Goal: Task Accomplishment & Management: Use online tool/utility

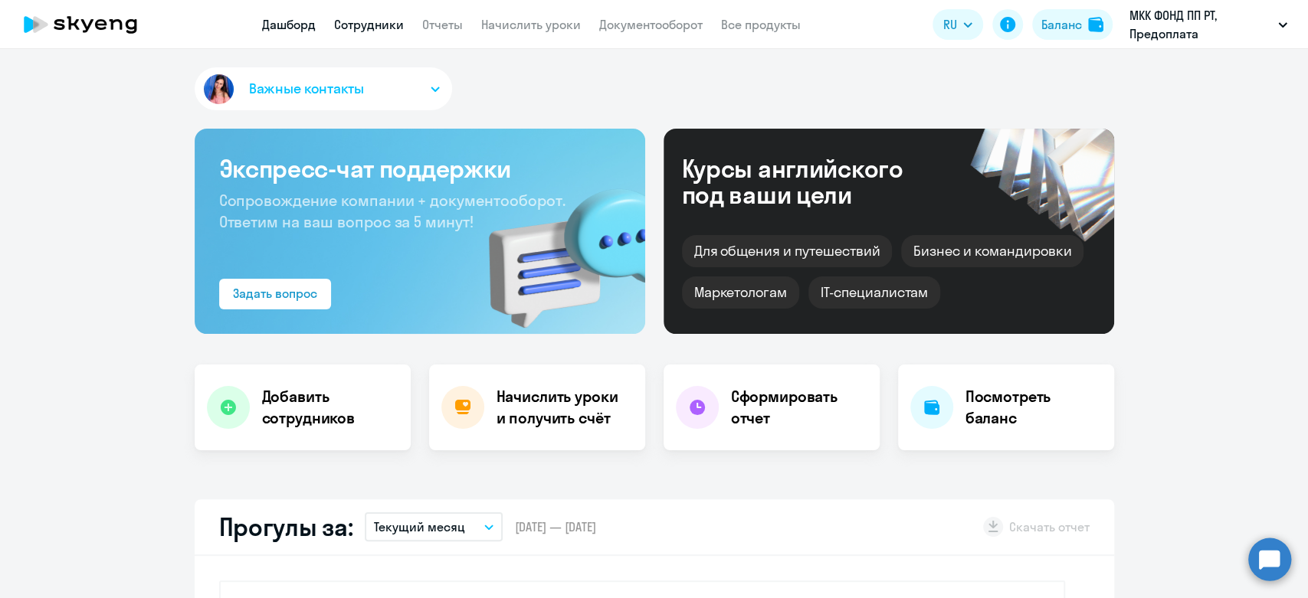
select select "30"
click at [549, 41] on app-header "Дашборд Сотрудники Отчеты Начислить уроки Документооборот Все продукты Дашборд …" at bounding box center [654, 24] width 1308 height 49
click at [549, 26] on link "Начислить уроки" at bounding box center [531, 24] width 100 height 15
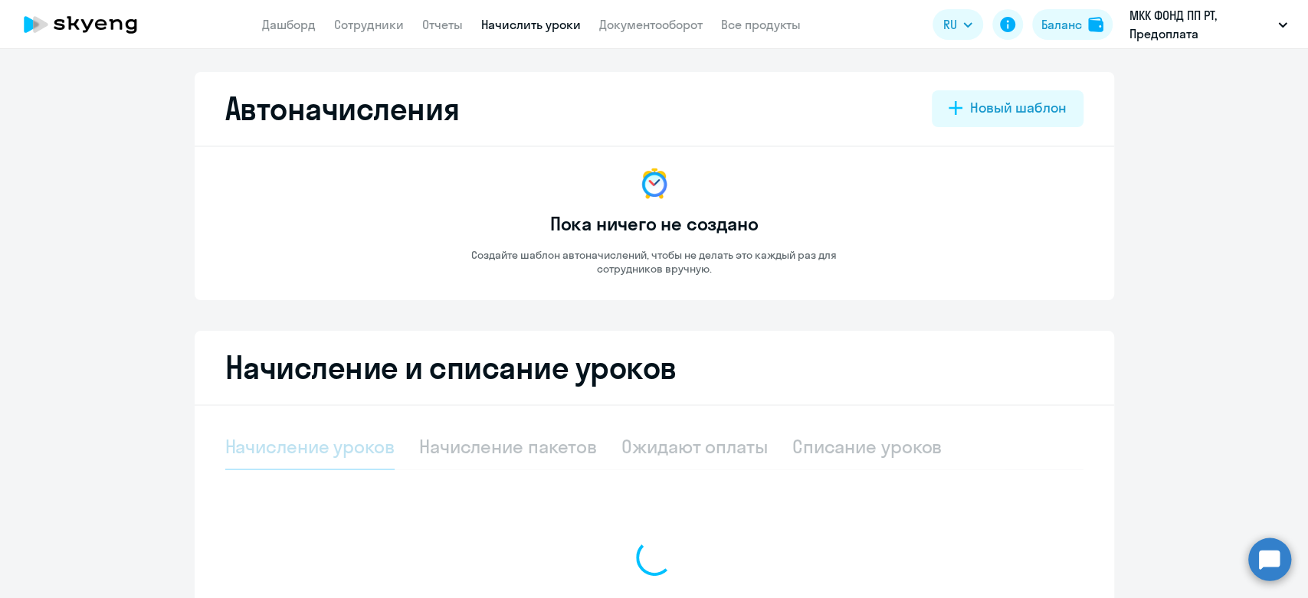
select select "10"
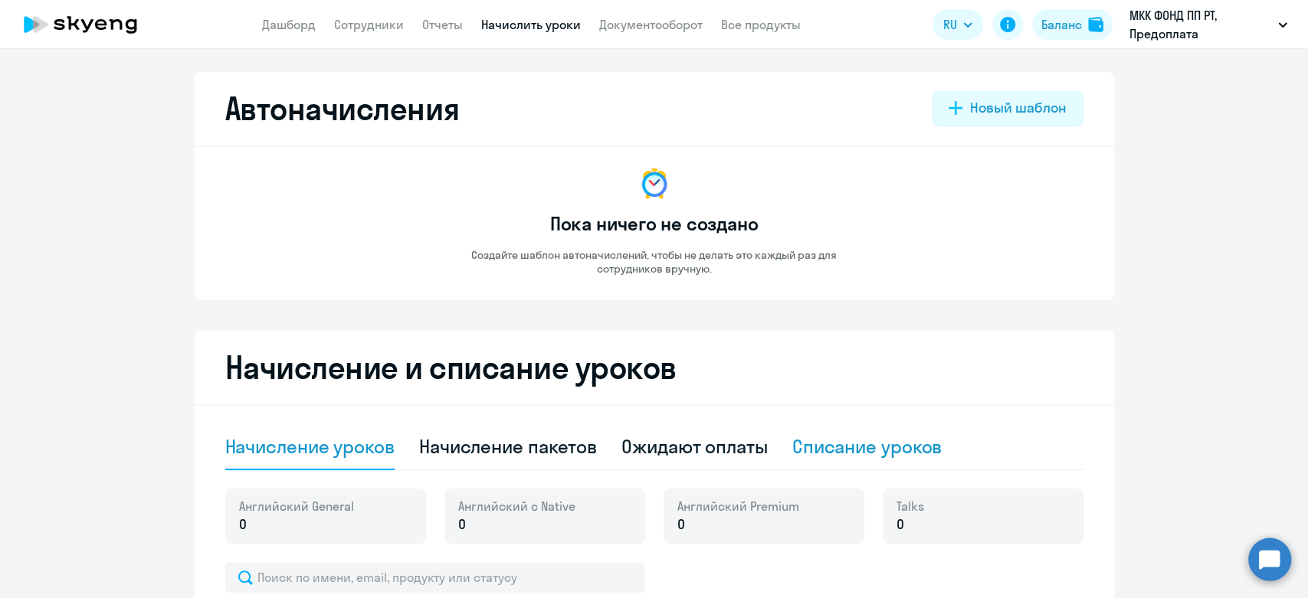
click at [846, 440] on div "Списание уроков" at bounding box center [867, 446] width 150 height 25
select select "10"
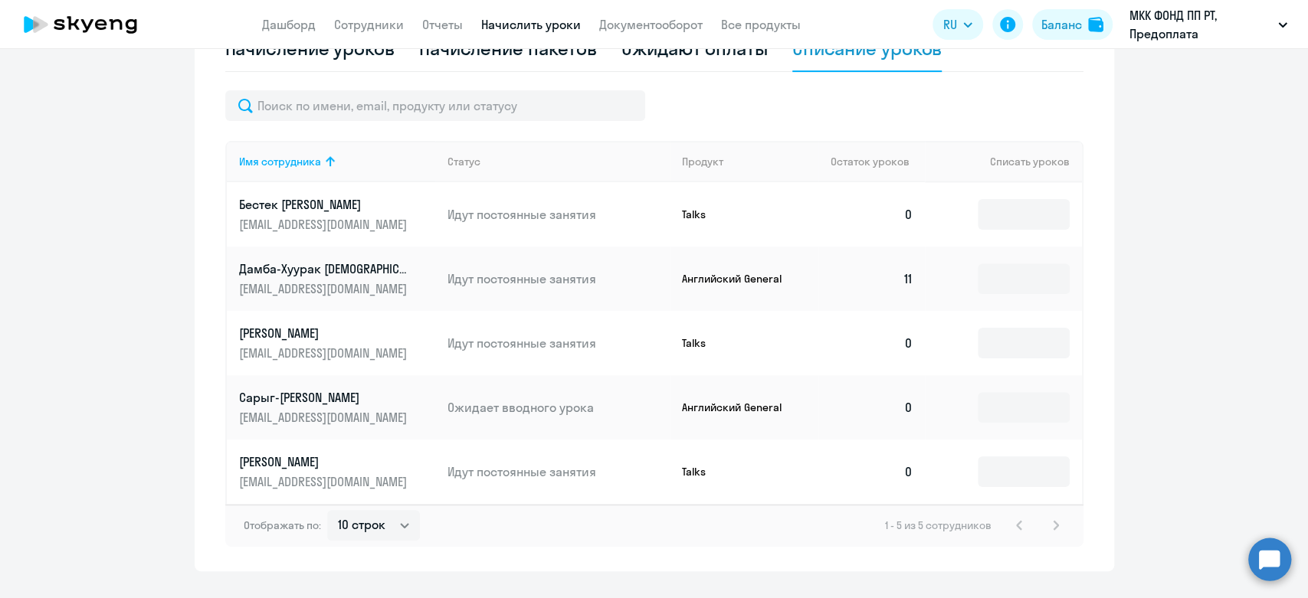
scroll to position [425, 0]
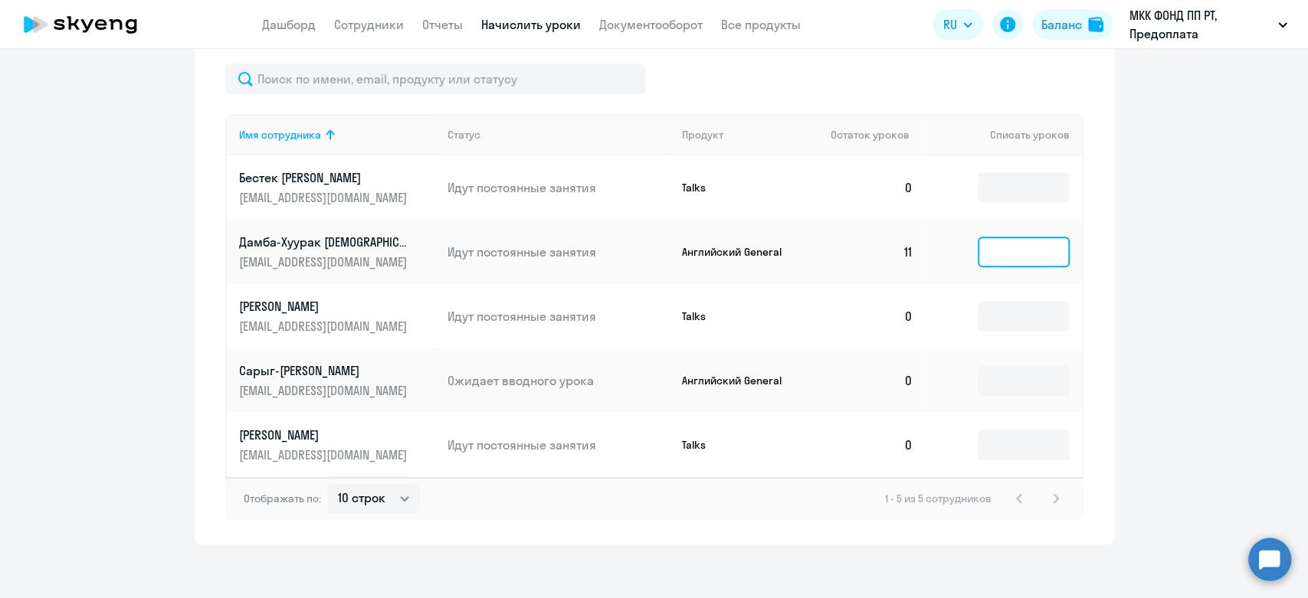
click at [1000, 258] on input at bounding box center [1024, 252] width 92 height 31
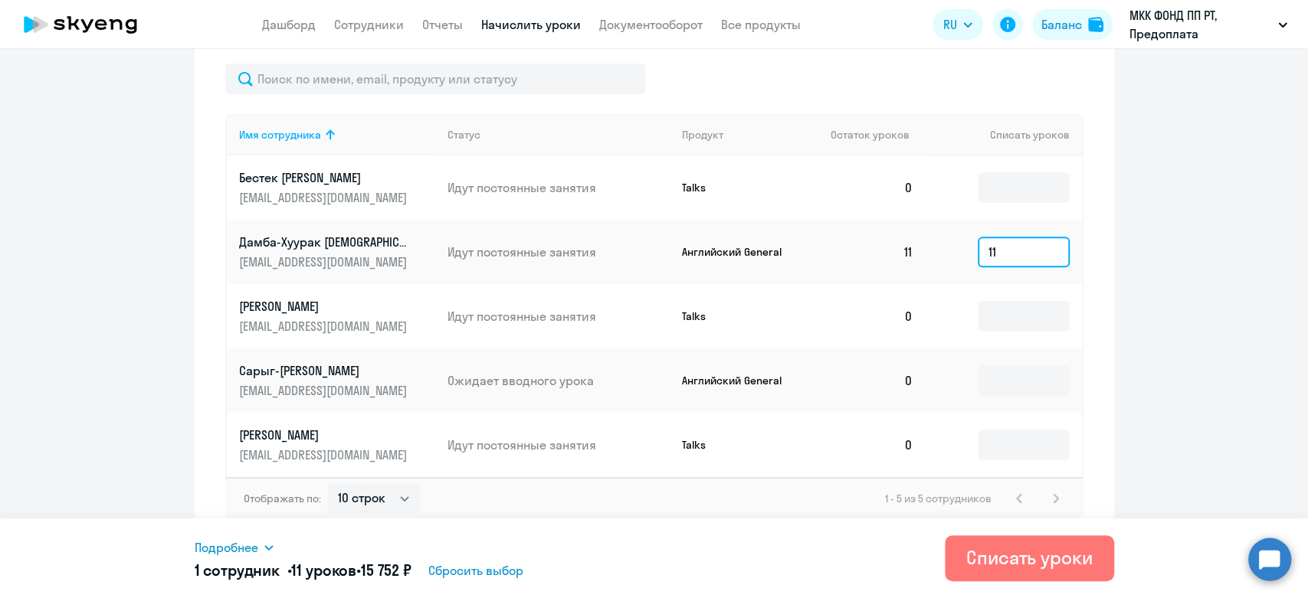
type input "11"
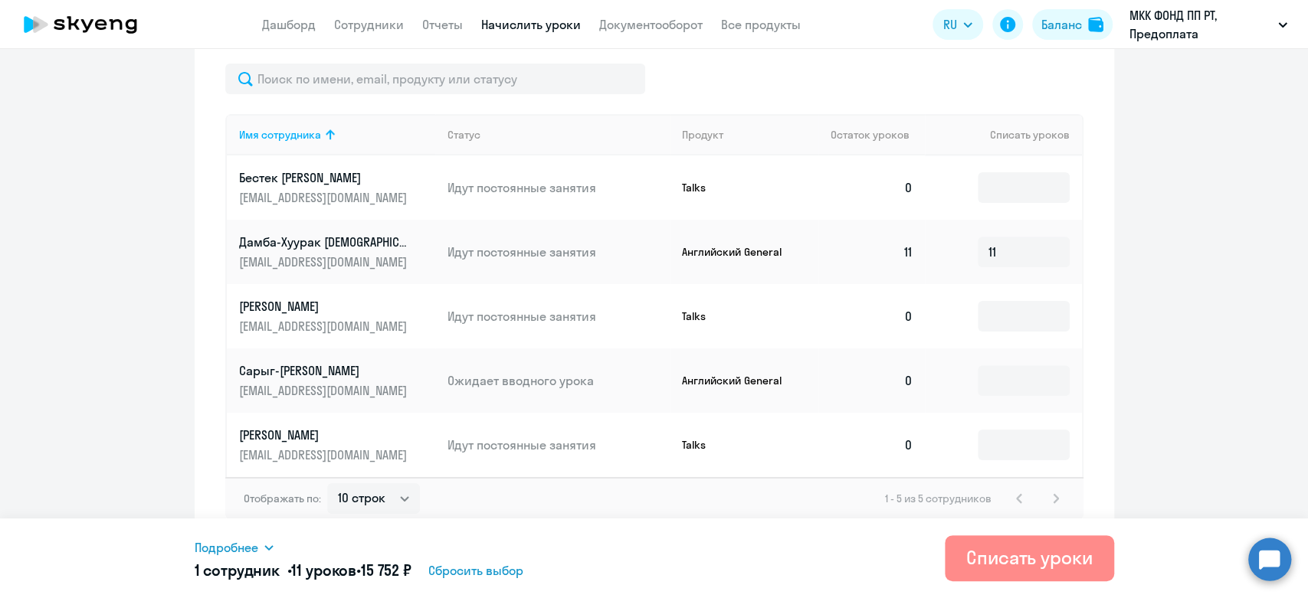
click at [991, 556] on div "Списать уроки" at bounding box center [1029, 558] width 126 height 25
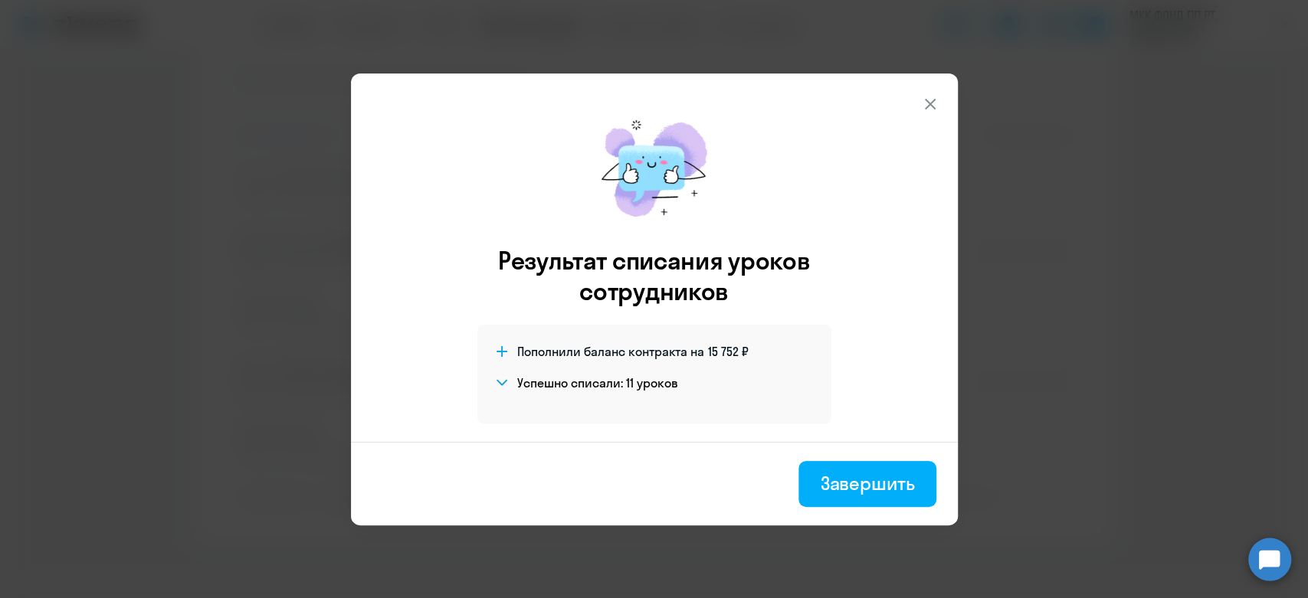
scroll to position [368, 0]
click at [852, 484] on div "Завершить" at bounding box center [867, 483] width 94 height 25
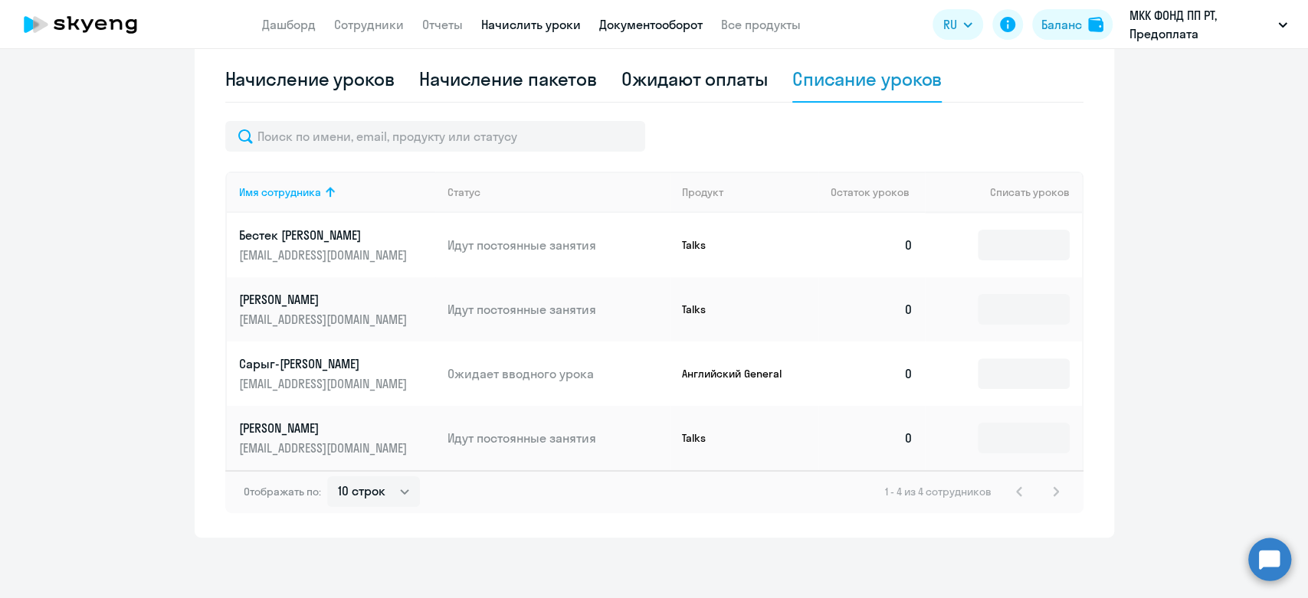
click at [650, 24] on link "Документооборот" at bounding box center [650, 24] width 103 height 15
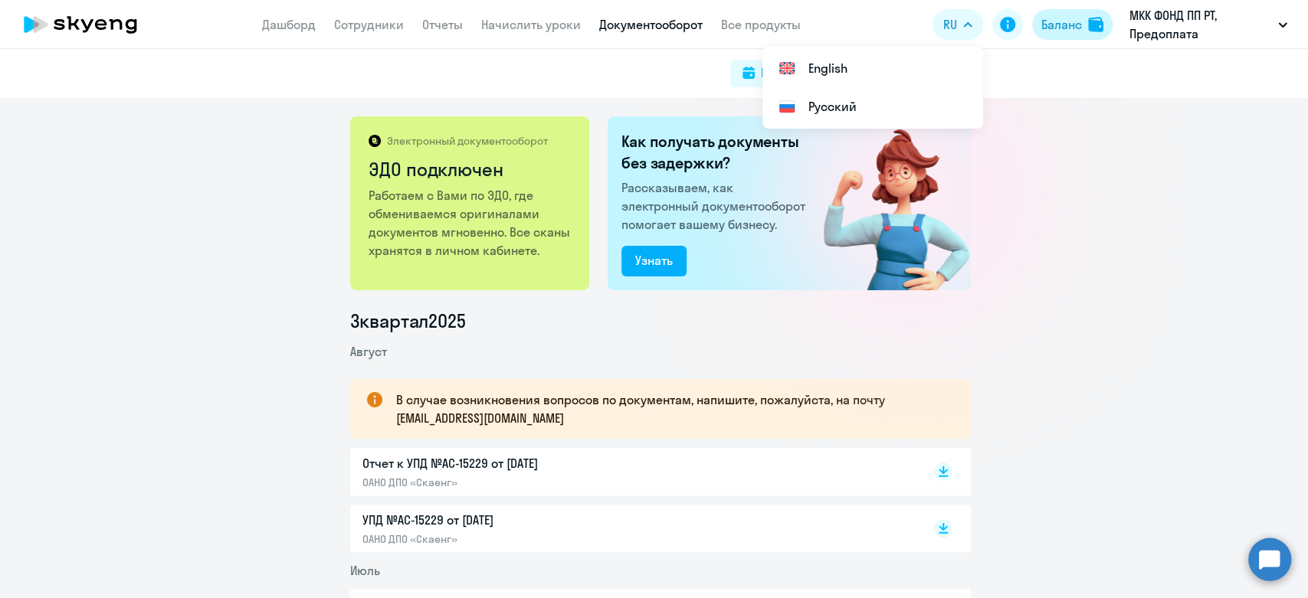
click at [1060, 25] on div "Баланс" at bounding box center [1061, 24] width 41 height 18
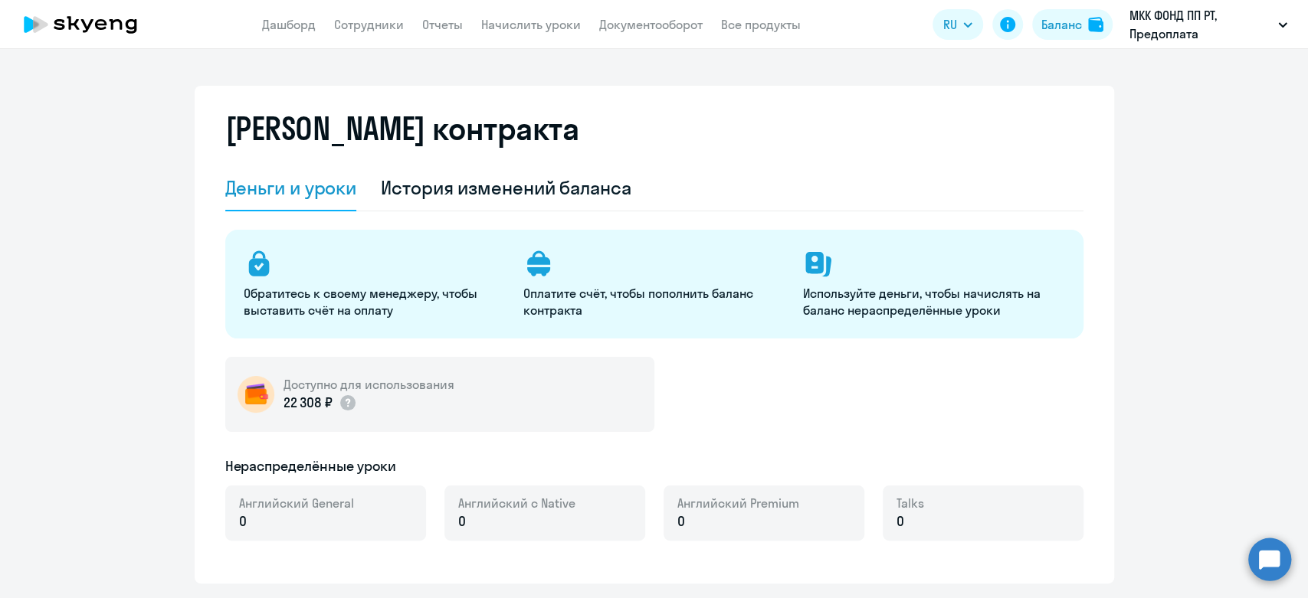
select select "english_adult_not_native_speaker"
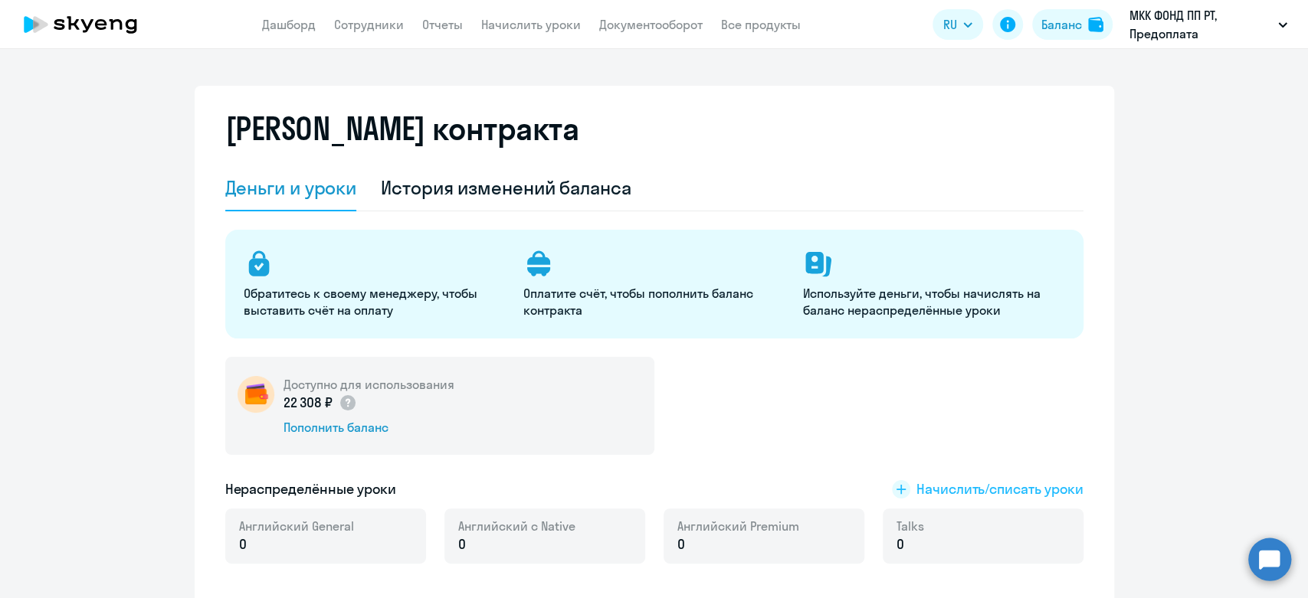
click at [987, 483] on span "Начислить/списать уроки" at bounding box center [999, 490] width 167 height 20
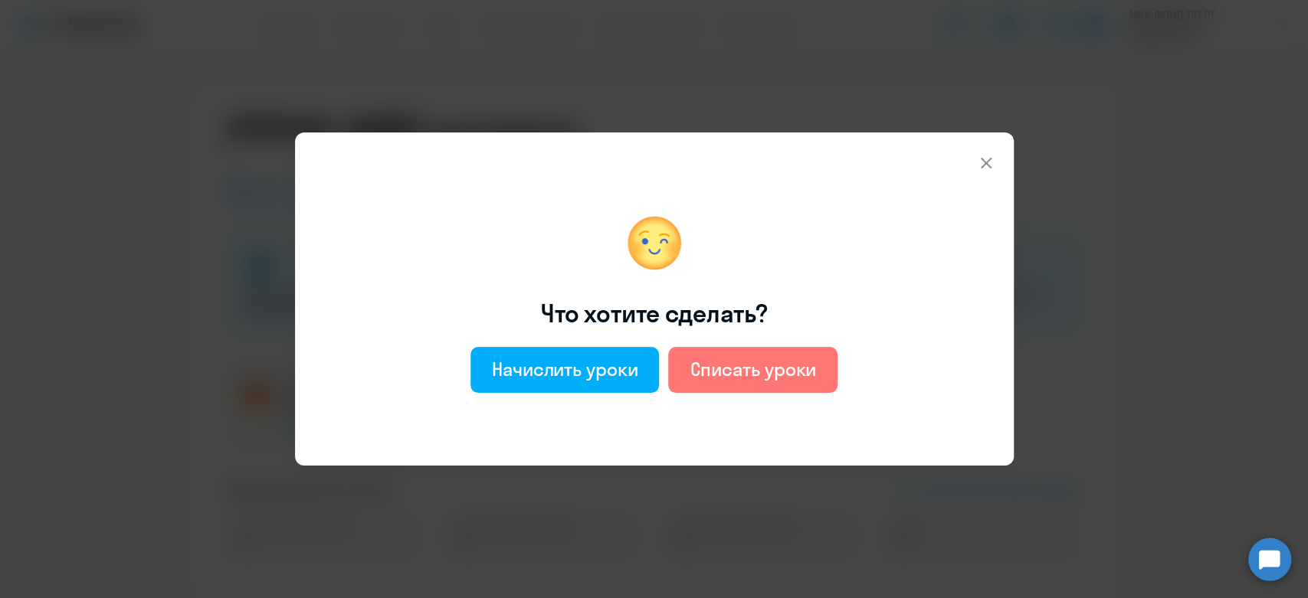
click at [662, 349] on div "Начислить уроки Списать уроки" at bounding box center [653, 370] width 367 height 46
click at [634, 373] on div "Начислить уроки" at bounding box center [565, 369] width 146 height 25
select select "english_adult_not_native_speaker"
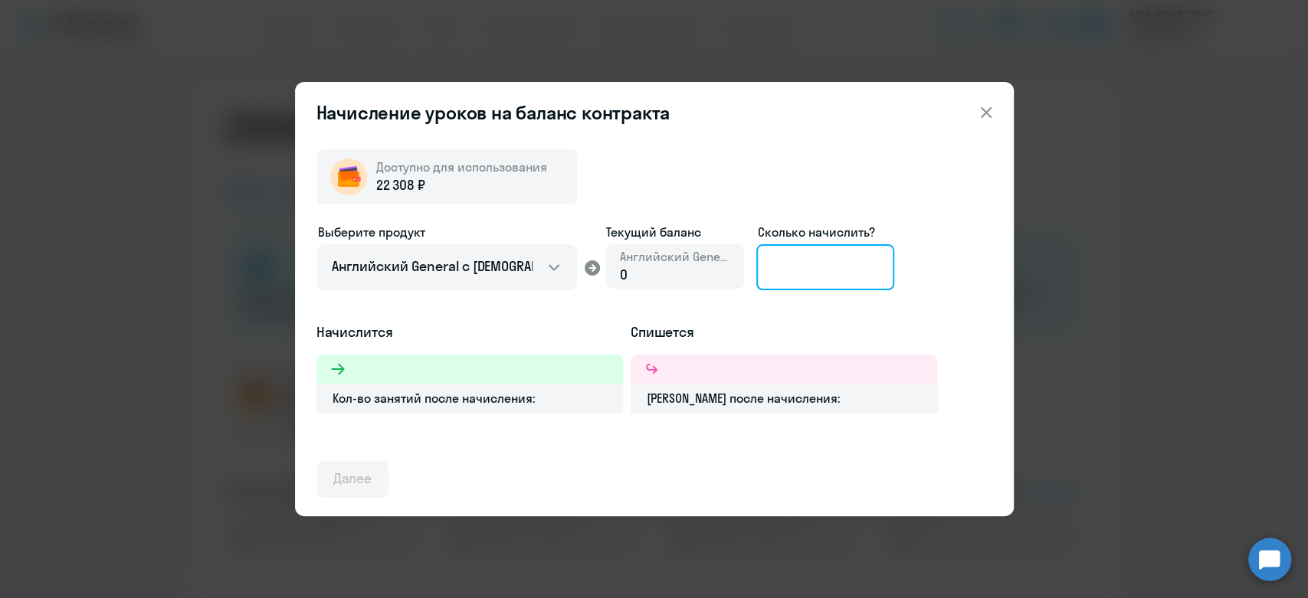
click at [801, 244] on input at bounding box center [825, 267] width 138 height 46
type input "15"
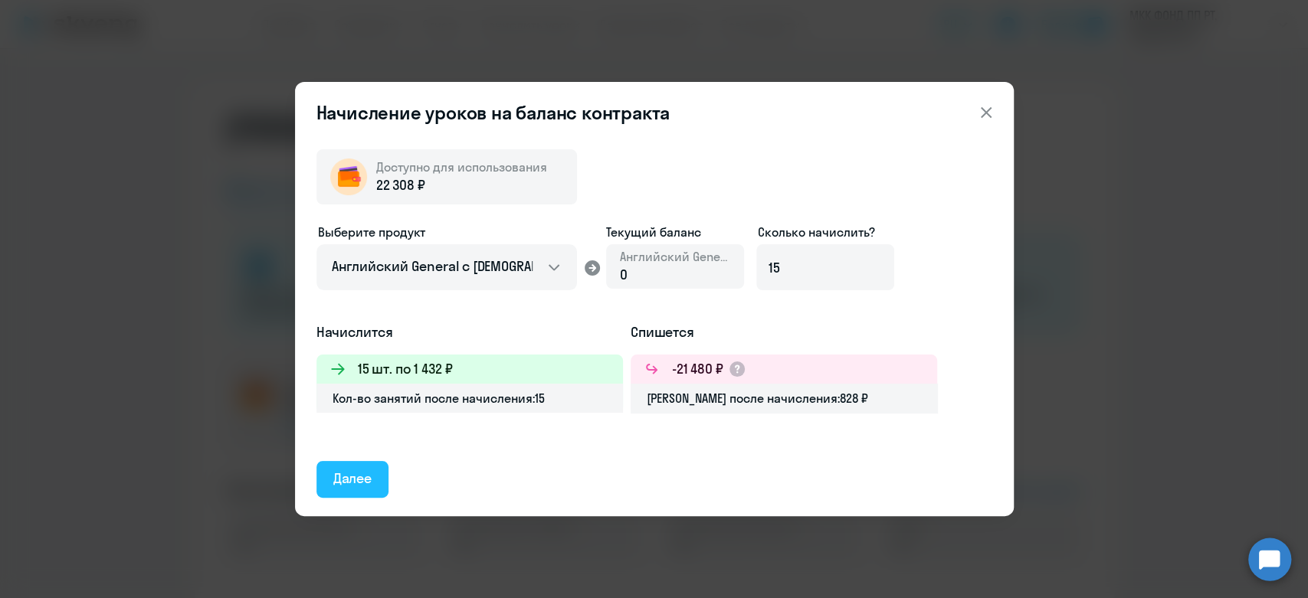
click at [325, 476] on button "Далее" at bounding box center [352, 479] width 73 height 37
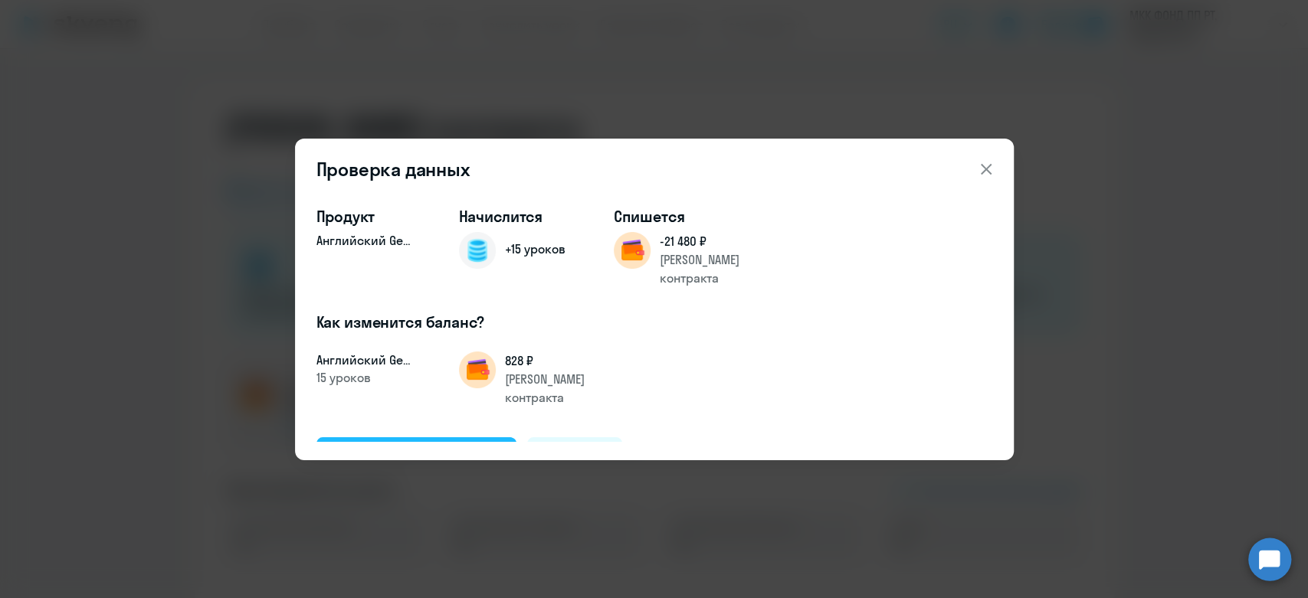
click at [379, 438] on button "Подтвердить и начислить" at bounding box center [416, 456] width 201 height 37
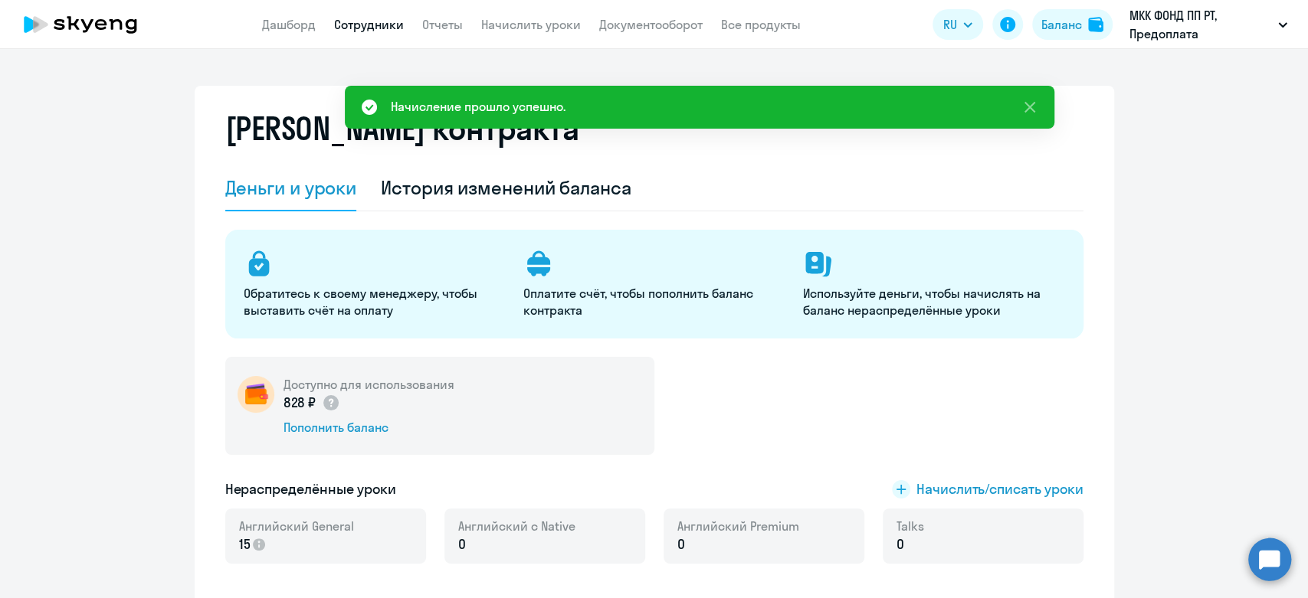
click at [336, 19] on link "Сотрудники" at bounding box center [369, 24] width 70 height 15
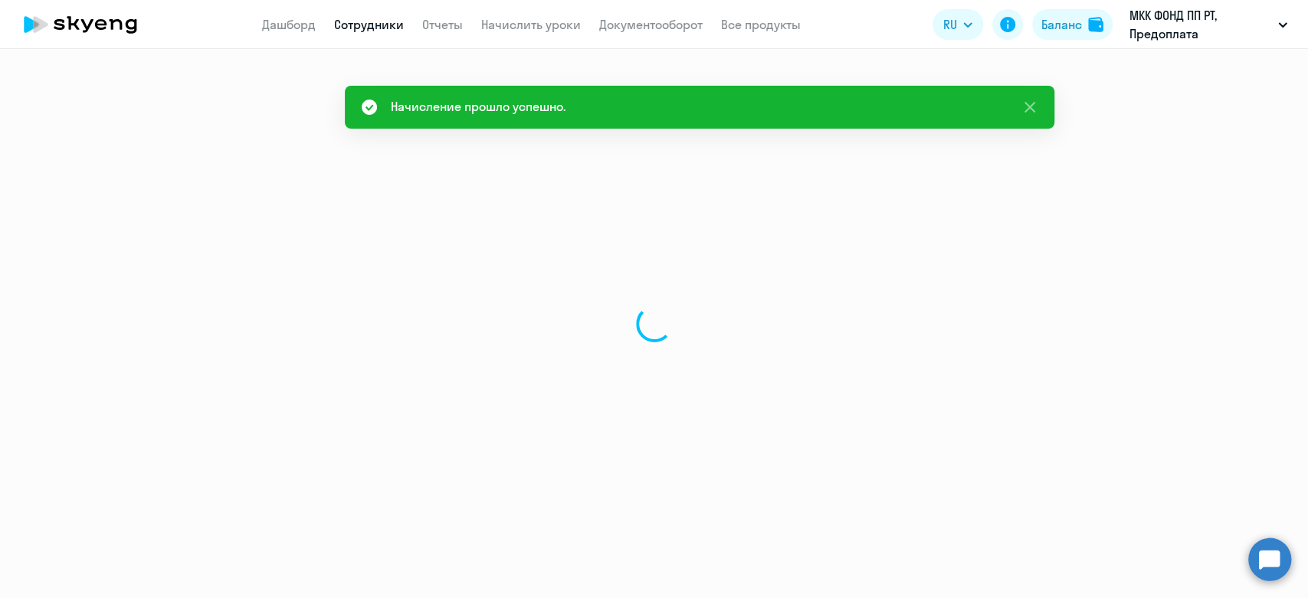
select select "30"
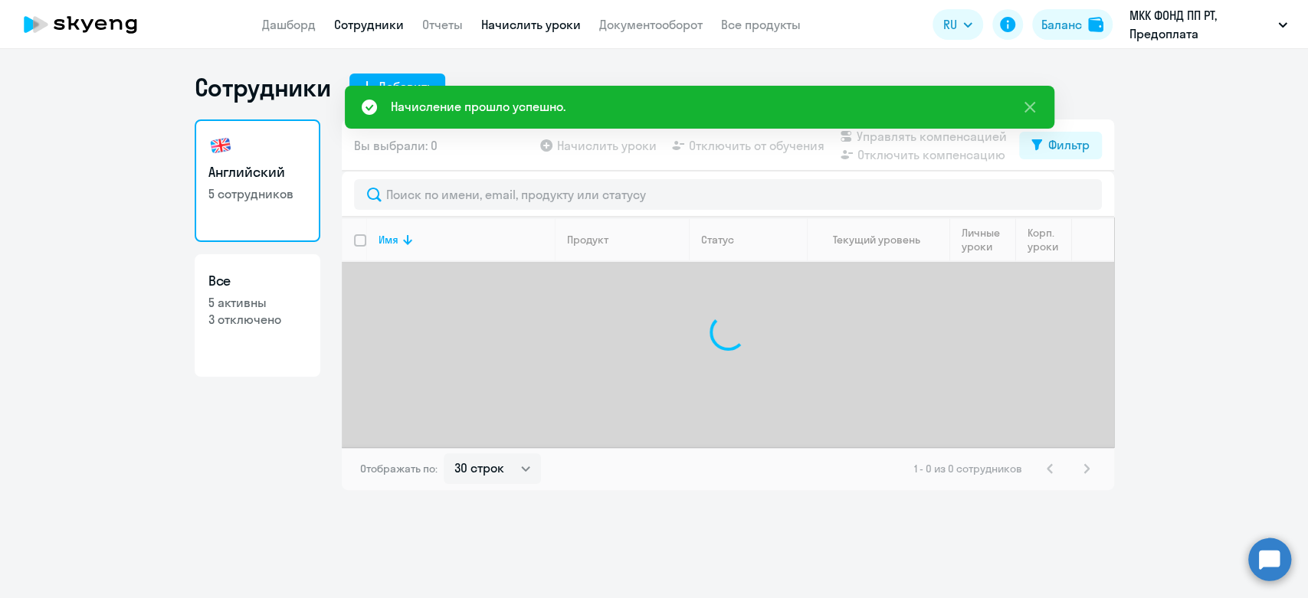
click at [523, 26] on link "Начислить уроки" at bounding box center [531, 24] width 100 height 15
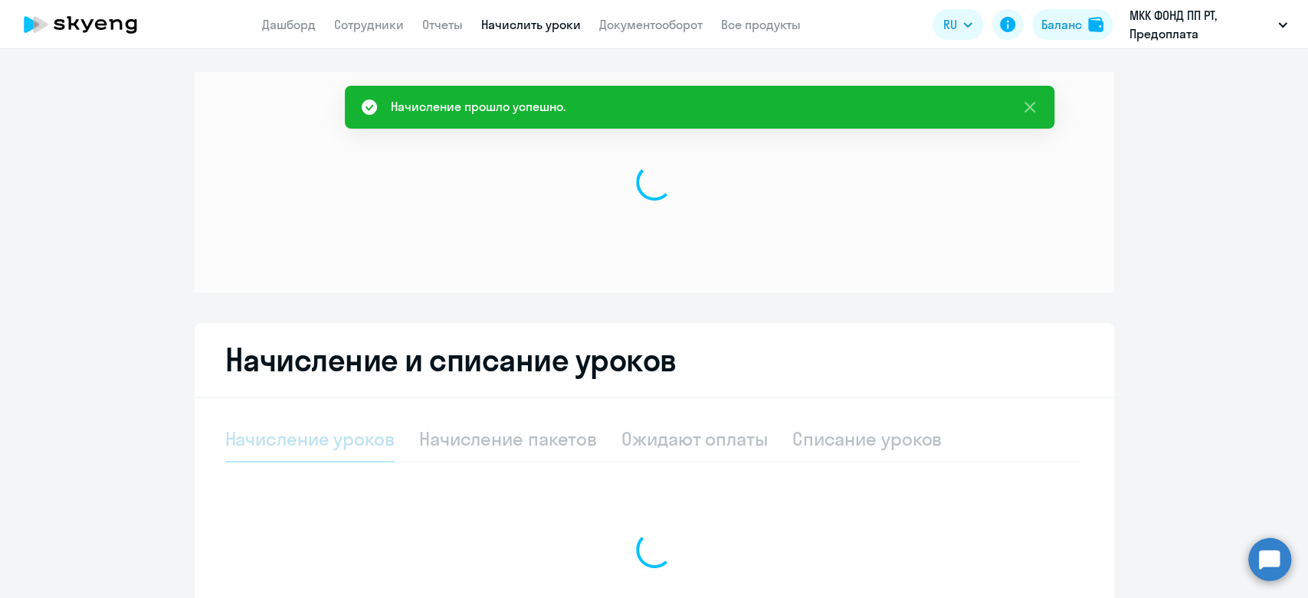
select select "10"
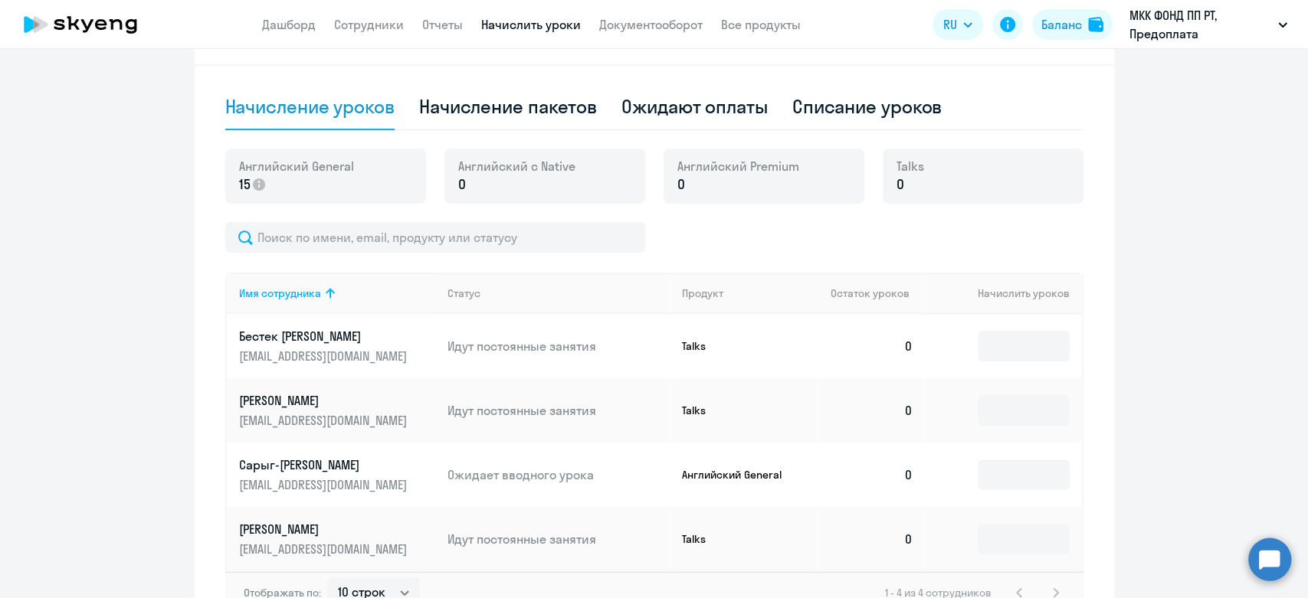
scroll to position [425, 0]
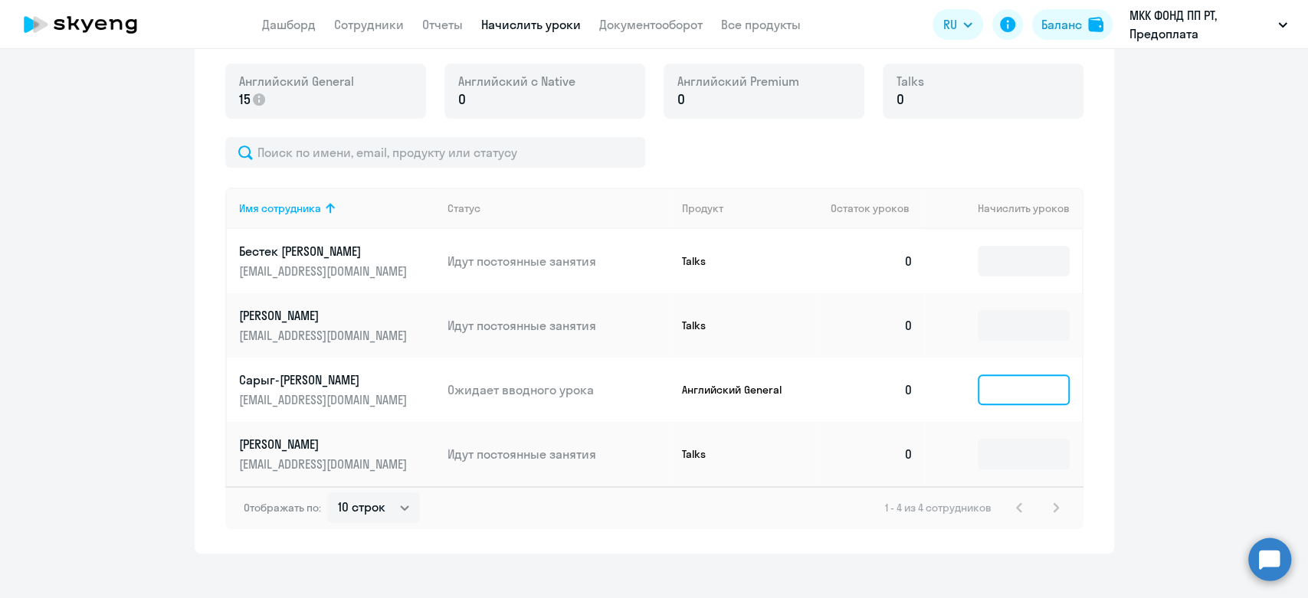
click at [1034, 391] on input at bounding box center [1024, 390] width 92 height 31
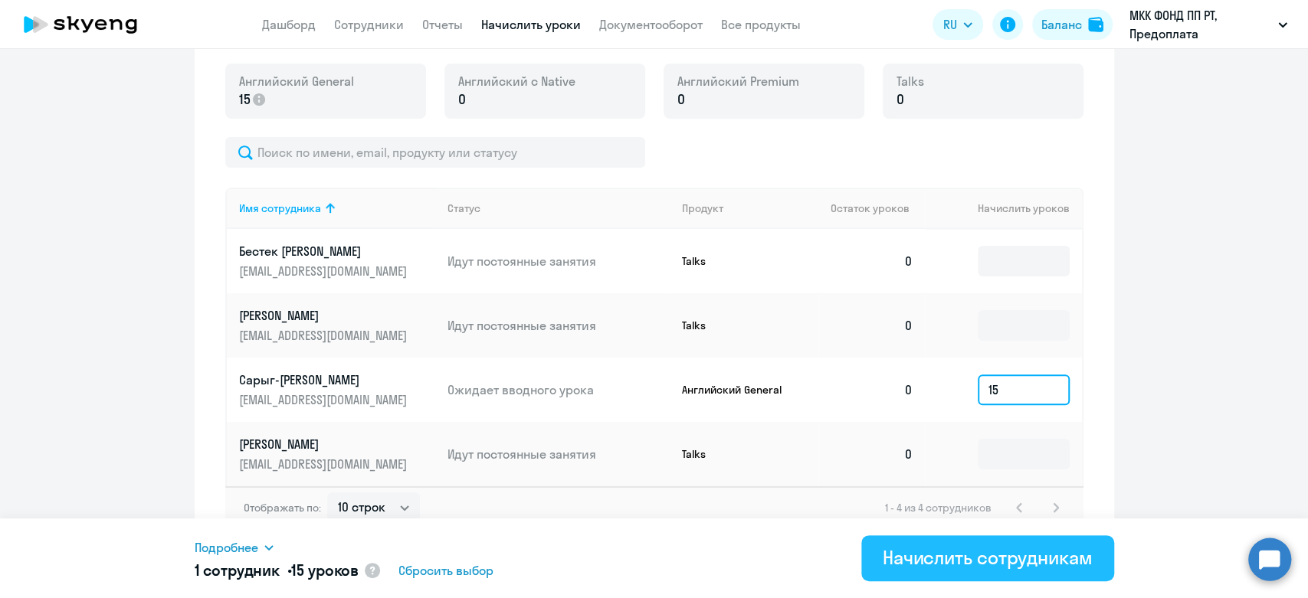
type input "15"
click at [965, 565] on div "Начислить сотрудникам" at bounding box center [988, 558] width 210 height 25
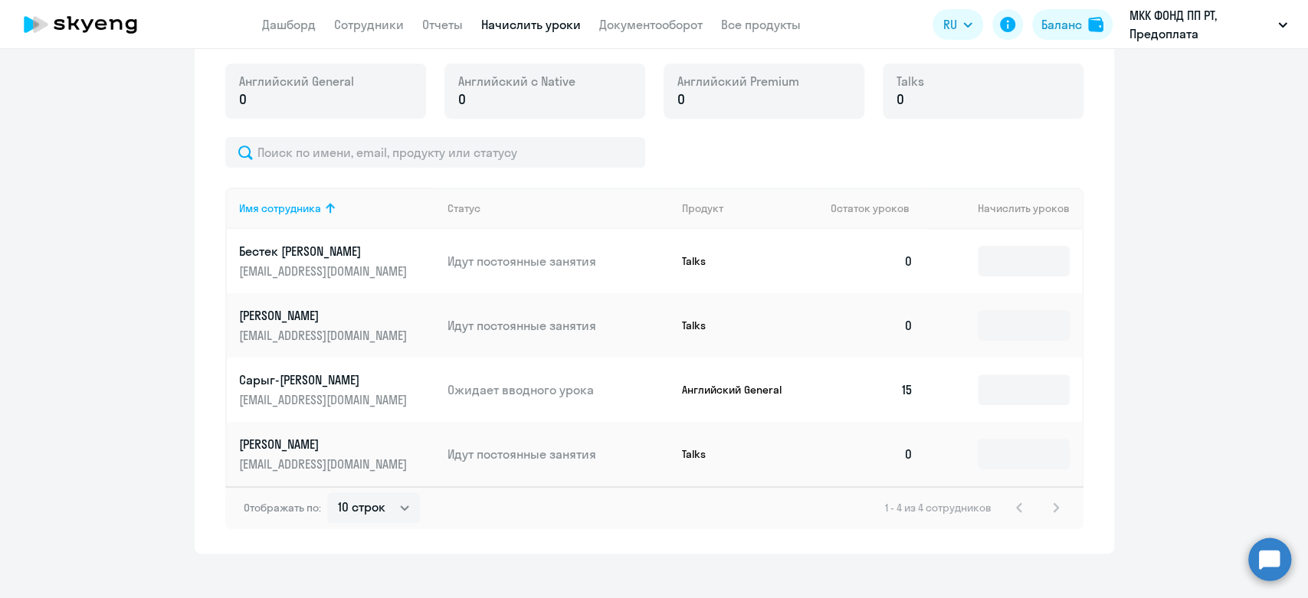
scroll to position [0, 0]
